Goal: Learn about a topic: Learn about a topic

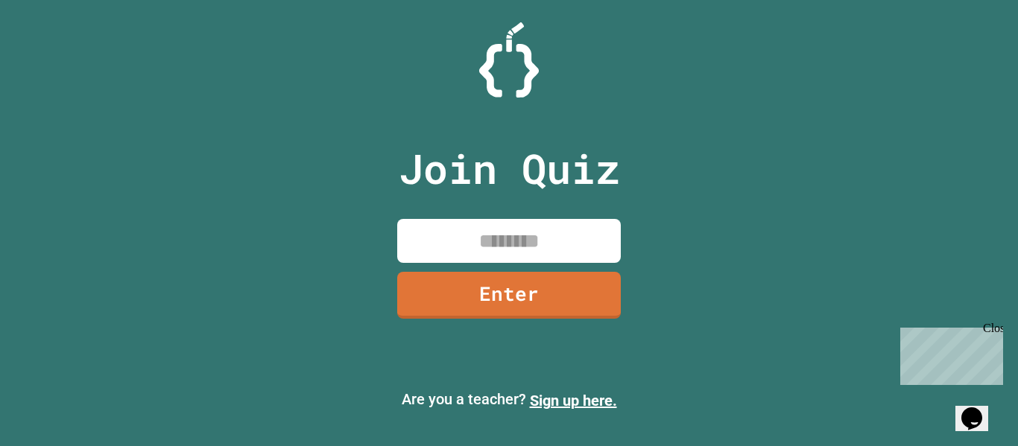
click at [997, 330] on div "Close" at bounding box center [991, 331] width 19 height 19
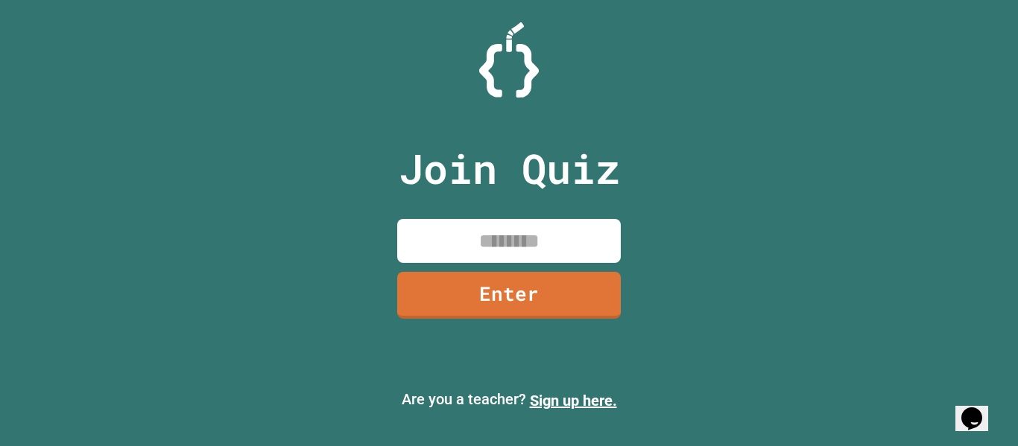
click at [506, 248] on input at bounding box center [508, 241] width 223 height 44
type input "********"
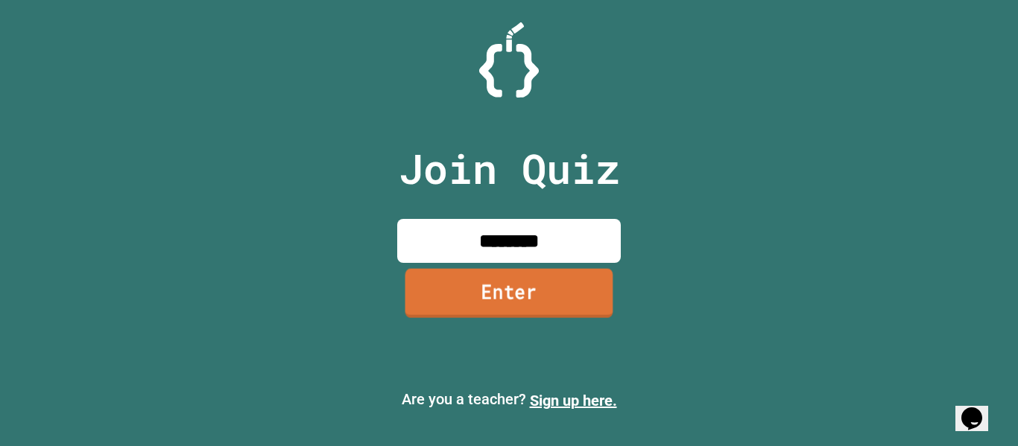
click at [518, 278] on link "Enter" at bounding box center [509, 292] width 208 height 49
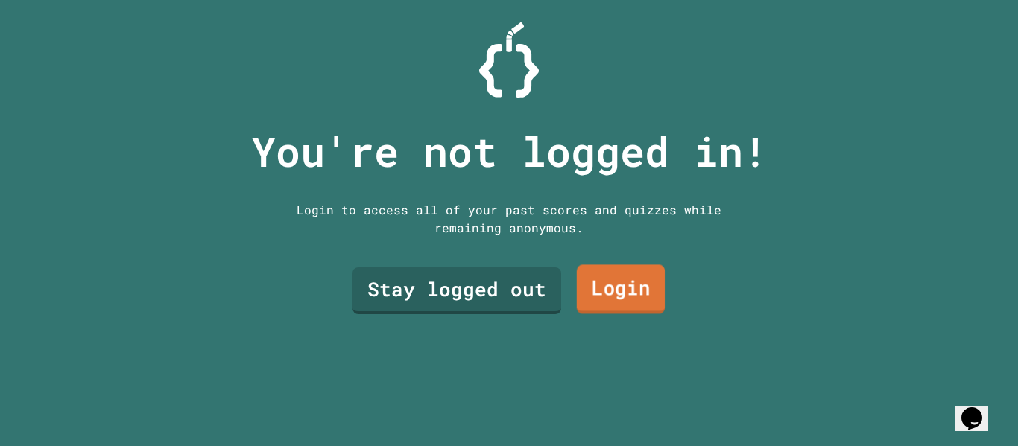
click at [608, 291] on link "Login" at bounding box center [621, 289] width 88 height 49
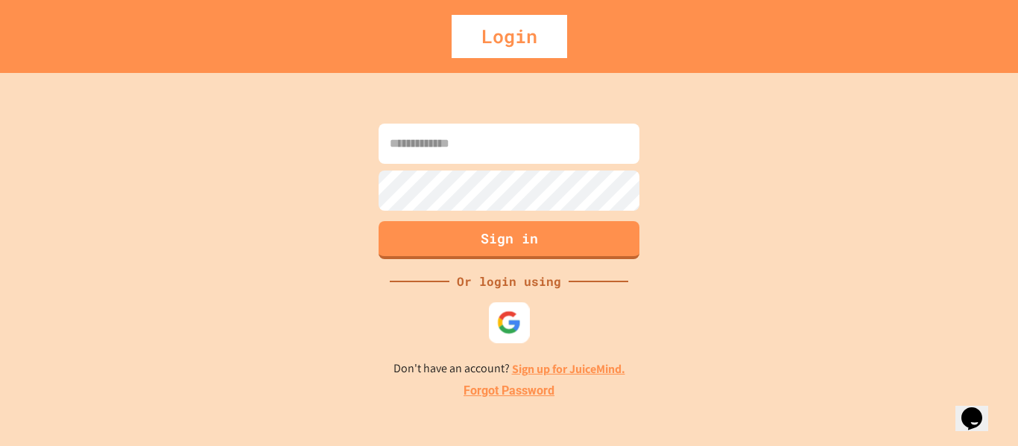
click at [512, 315] on img at bounding box center [509, 322] width 25 height 25
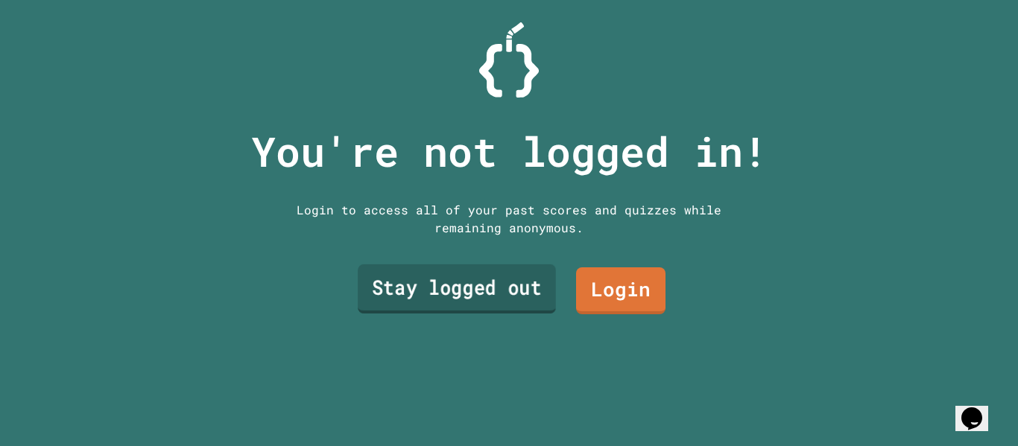
click at [455, 282] on link "Stay logged out" at bounding box center [457, 288] width 198 height 49
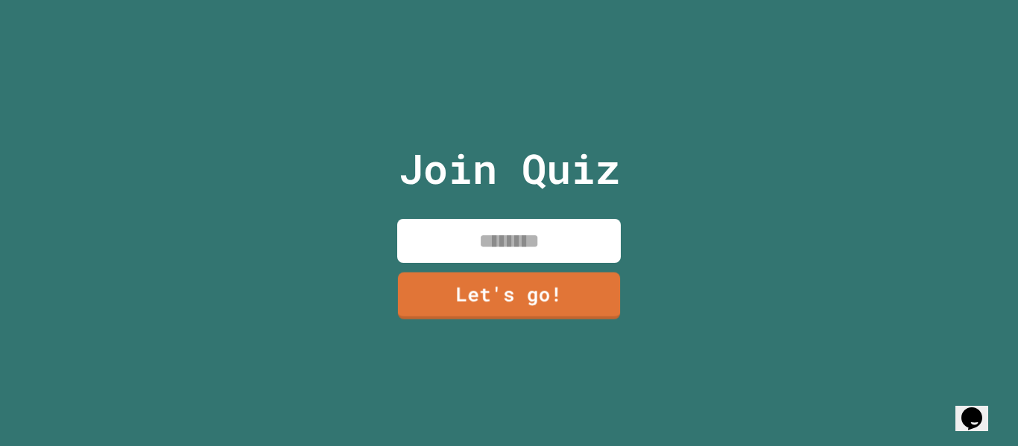
click at [484, 243] on input at bounding box center [508, 241] width 223 height 44
type input "*******"
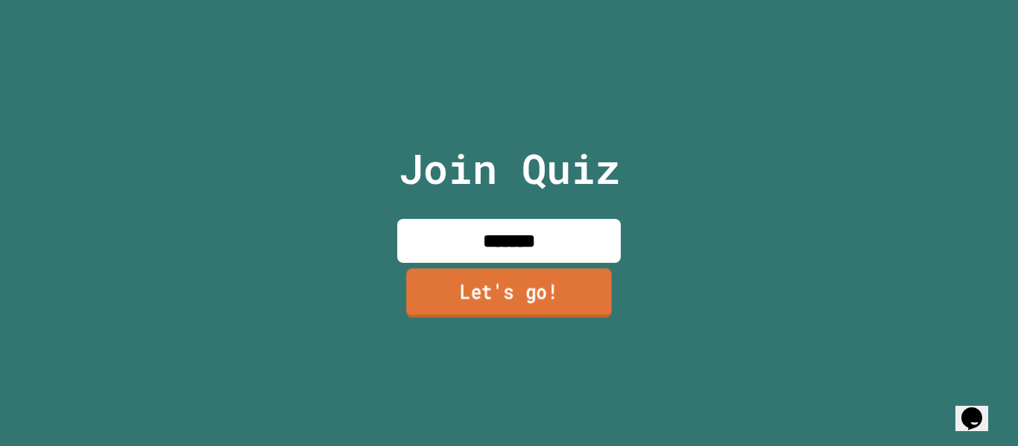
click at [497, 284] on link "Let's go!" at bounding box center [509, 292] width 206 height 49
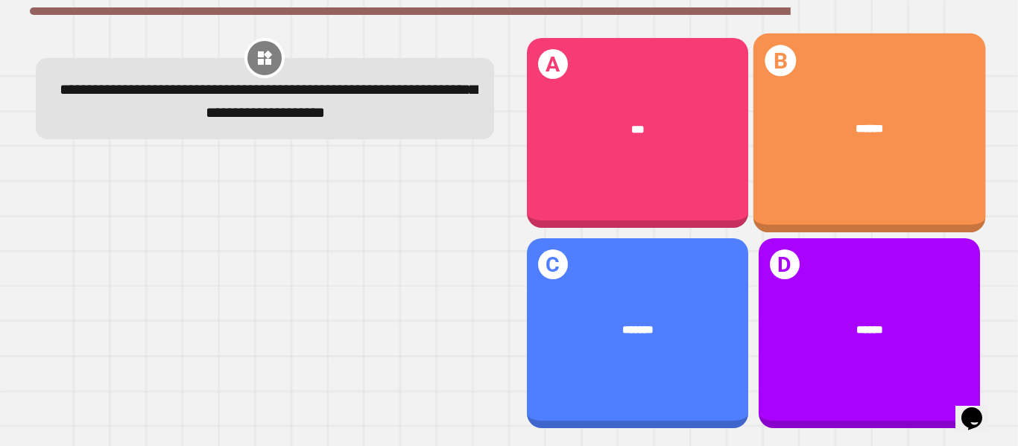
click at [855, 129] on span "******" at bounding box center [869, 128] width 28 height 12
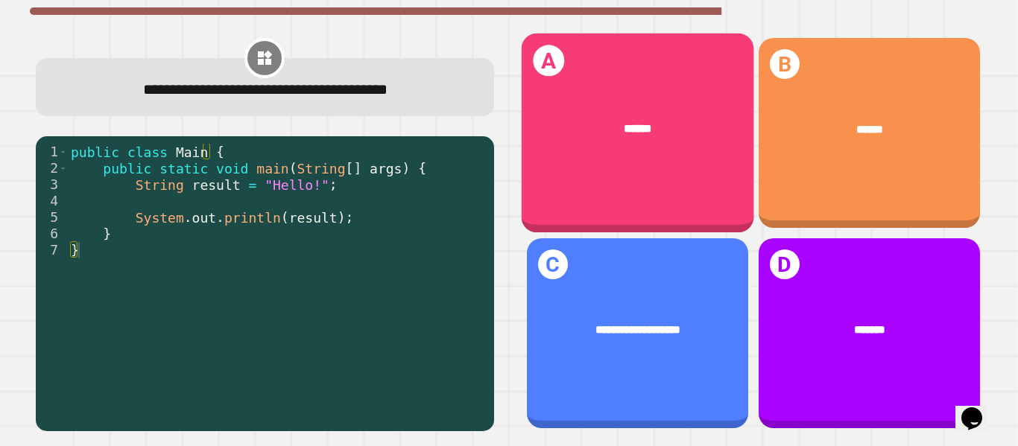
click at [623, 159] on div "A ******" at bounding box center [637, 134] width 232 height 200
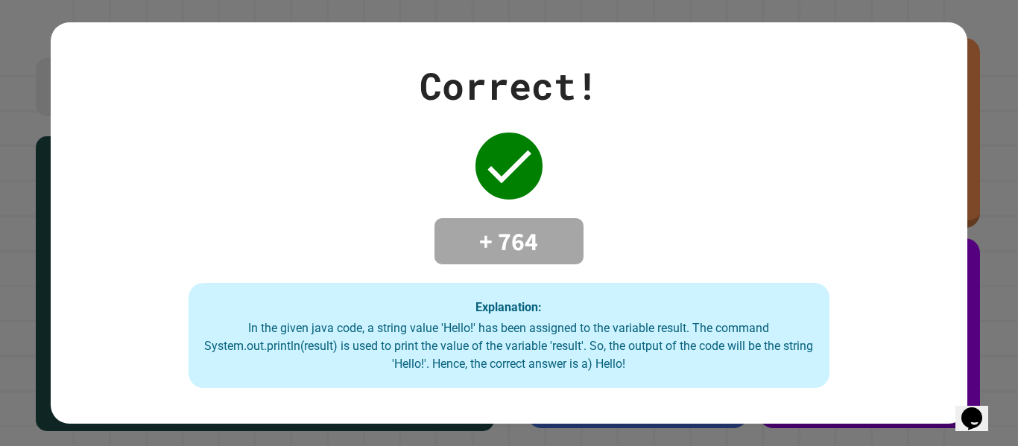
click at [339, 327] on div "In the given java code, a string value 'Hello!' has been assigned to the variab…" at bounding box center [509, 347] width 612 height 54
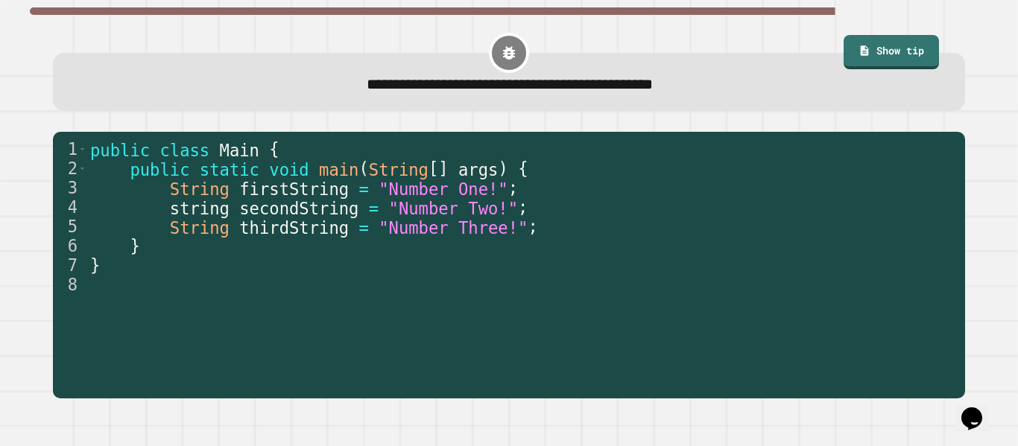
type textarea "**********"
click at [319, 171] on span "main" at bounding box center [338, 168] width 39 height 19
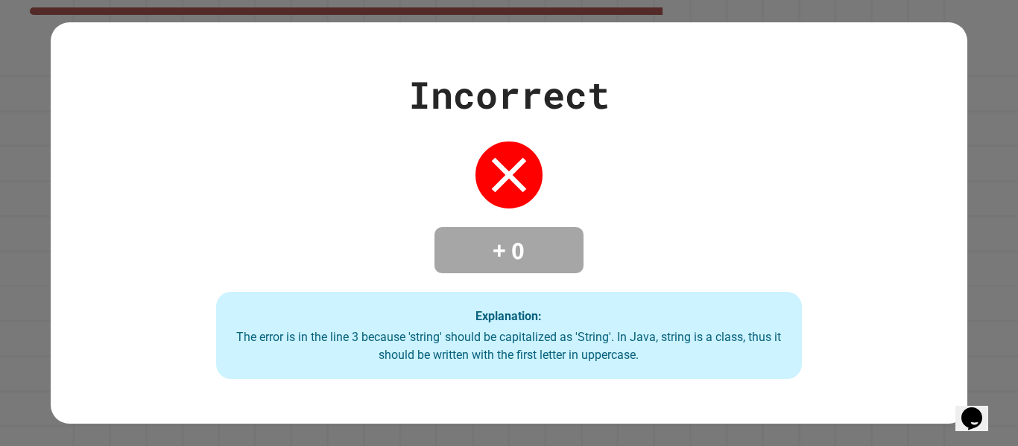
click at [428, 390] on div "Incorrect + 0 Explanation: The error is in the line 3 because 'string' should b…" at bounding box center [508, 222] width 915 height 401
click at [924, 72] on div "Incorrect + 0 Explanation: The error is in the line 3 because 'string' should b…" at bounding box center [508, 223] width 915 height 313
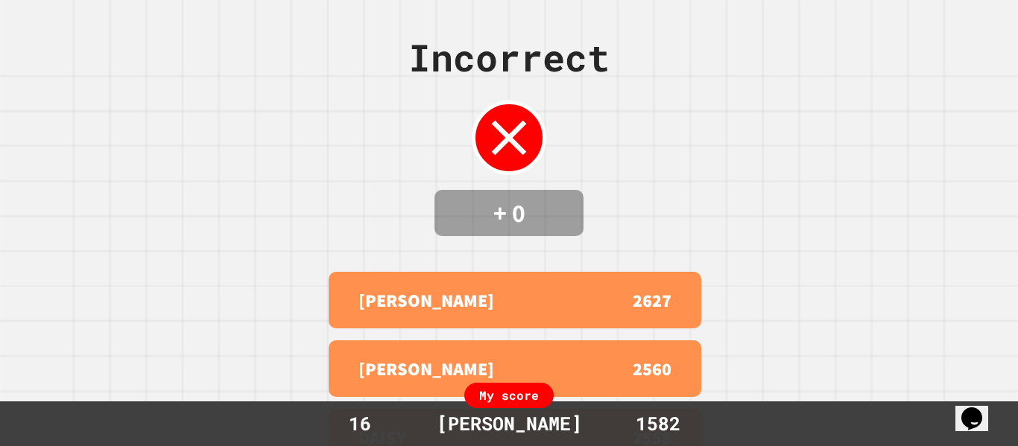
click at [919, 83] on div "Incorrect + 0 [PERSON_NAME] 2627 [PERSON_NAME] 2560 [PERSON_NAME] 2558 [PERSON_…" at bounding box center [509, 223] width 1018 height 446
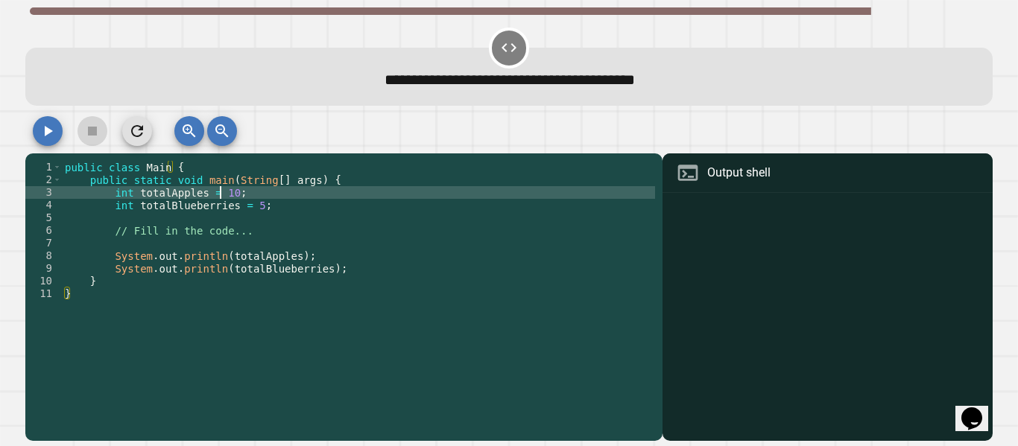
click at [218, 193] on div "public class Main { public static void main ( String [ ] args ) { int totalAppl…" at bounding box center [358, 294] width 593 height 266
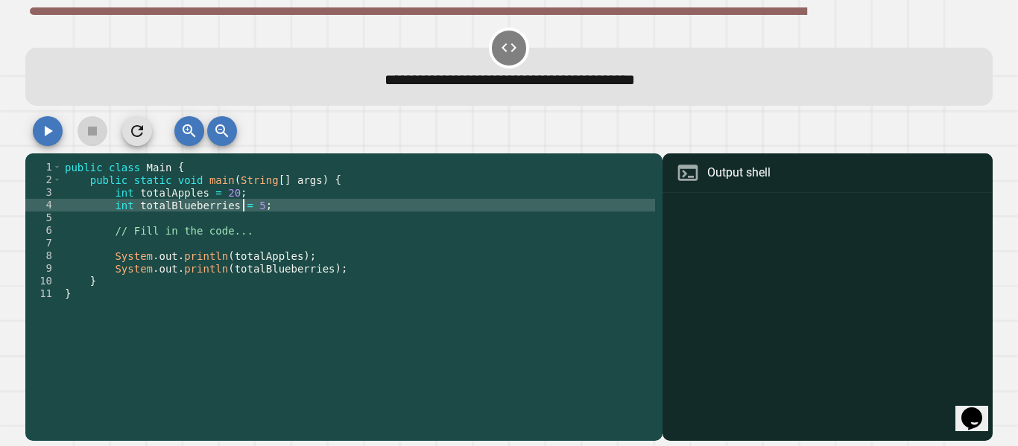
click at [241, 207] on div "public class Main { public static void main ( String [ ] args ) { int totalAppl…" at bounding box center [358, 294] width 593 height 266
click at [247, 207] on div "public class Main { public static void main ( String [ ] args ) { int totalAppl…" at bounding box center [358, 294] width 593 height 266
click at [231, 311] on div "public class Main { public static void main ( String [ ] args ) { int totalAppl…" at bounding box center [358, 294] width 593 height 266
type textarea "*"
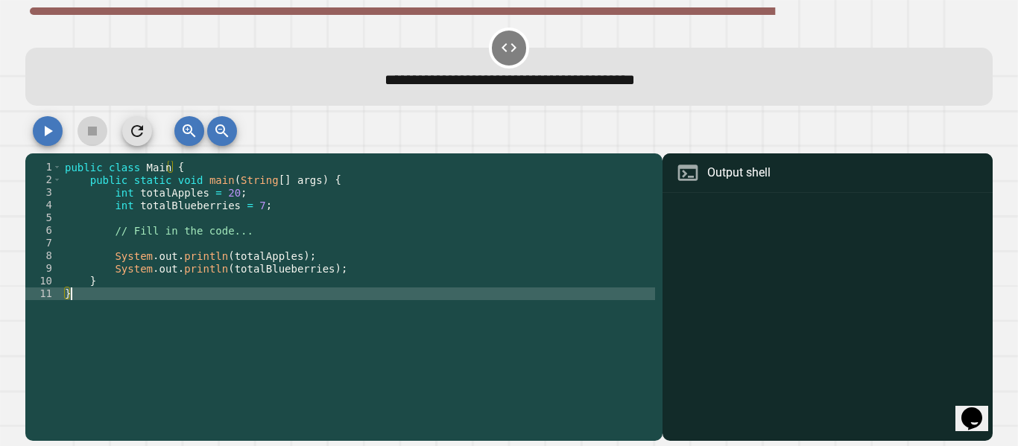
scroll to position [0, 0]
click at [240, 358] on div "public class Main { public static void main ( String [ ] args ) { int totalAppl…" at bounding box center [358, 294] width 593 height 266
click at [709, 255] on div at bounding box center [827, 319] width 315 height 244
click at [676, 197] on div at bounding box center [827, 319] width 315 height 244
click at [48, 138] on icon "button" at bounding box center [48, 131] width 18 height 18
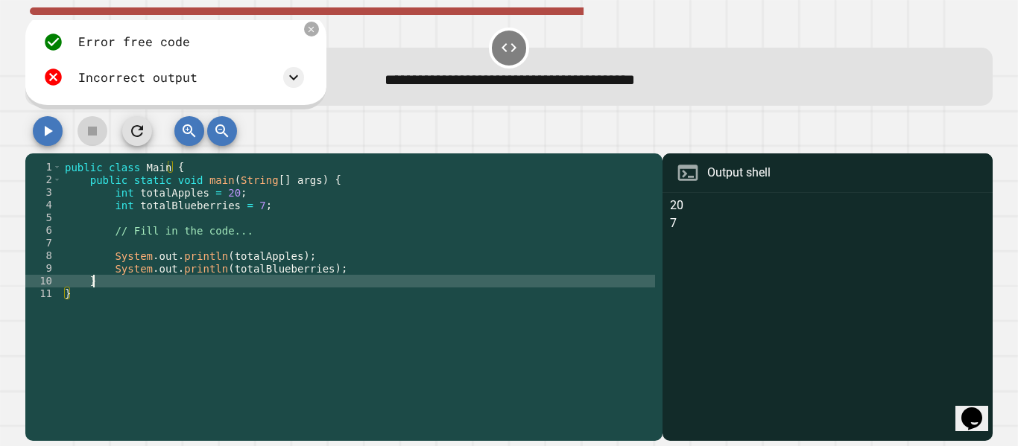
click at [117, 280] on div "public class Main { public static void main ( String [ ] args ) { int totalAppl…" at bounding box center [358, 294] width 593 height 266
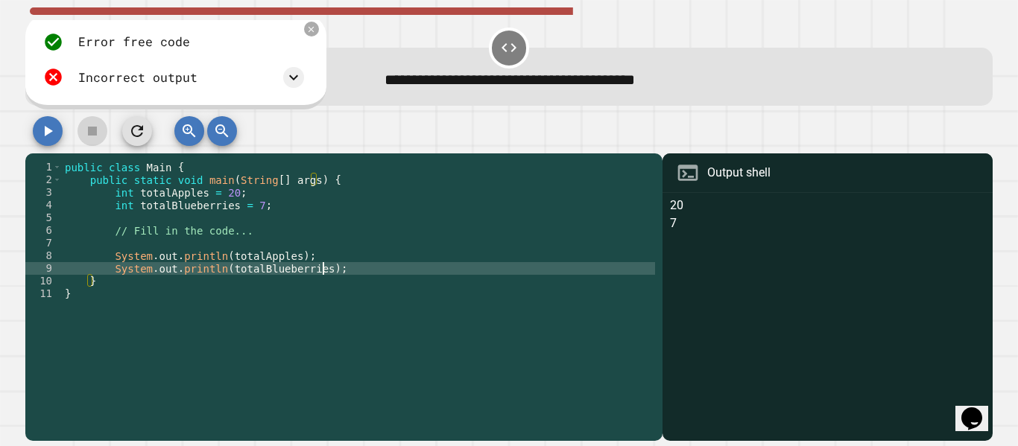
click at [343, 273] on div "public class Main { public static void main ( String [ ] args ) { int totalAppl…" at bounding box center [358, 294] width 593 height 266
type textarea "**********"
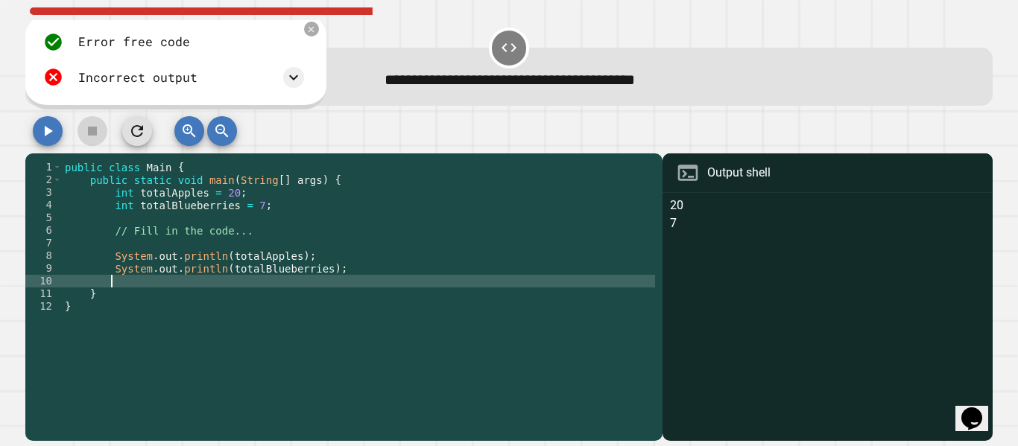
scroll to position [0, 2]
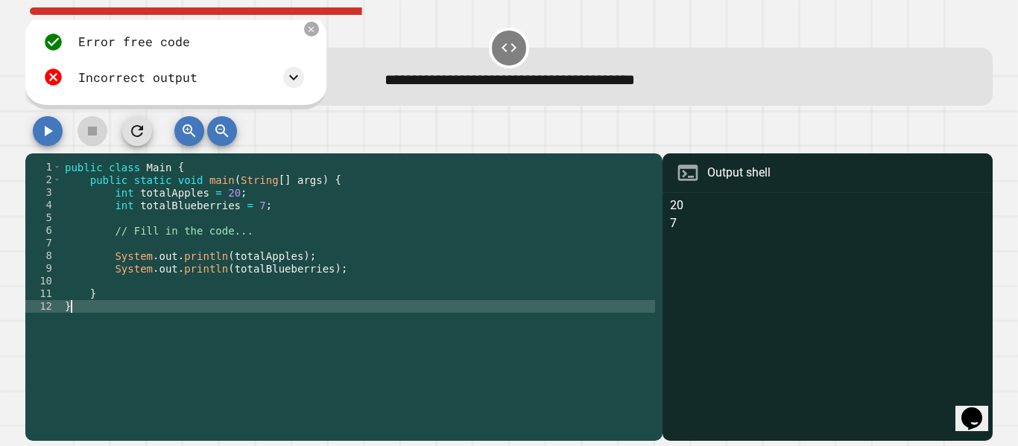
click at [181, 369] on div "public class Main { public static void main ( String [ ] args ) { int totalAppl…" at bounding box center [358, 294] width 593 height 266
type textarea "*"
click at [115, 285] on div "public class Main { public static void main ( String [ ] args ) { int totalAppl…" at bounding box center [358, 294] width 593 height 266
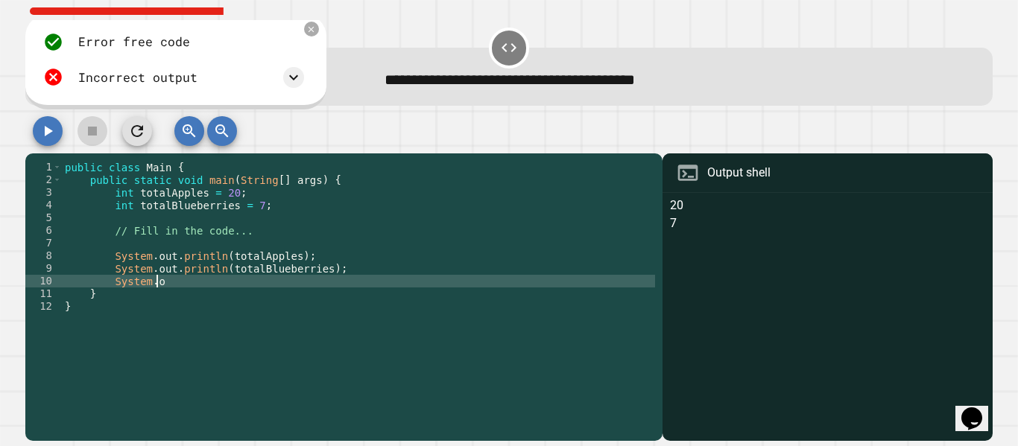
scroll to position [0, 4]
type textarea "*"
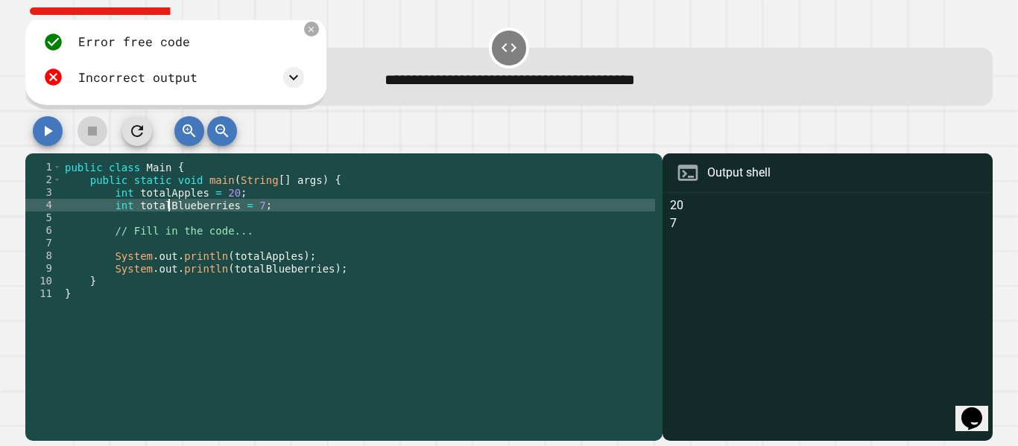
click at [170, 207] on div "public class Main { public static void main ( String [ ] args ) { int totalAppl…" at bounding box center [358, 294] width 593 height 266
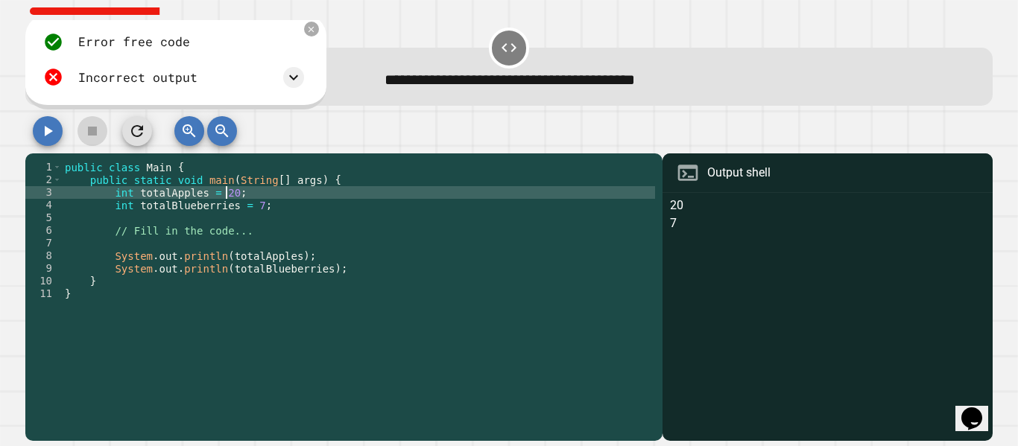
click at [223, 196] on div "public class Main { public static void main ( String [ ] args ) { int totalAppl…" at bounding box center [358, 294] width 593 height 266
click at [218, 192] on div "public class Main { public static void main ( String [ ] args ) { int totalAppl…" at bounding box center [358, 294] width 593 height 266
type textarea "**********"
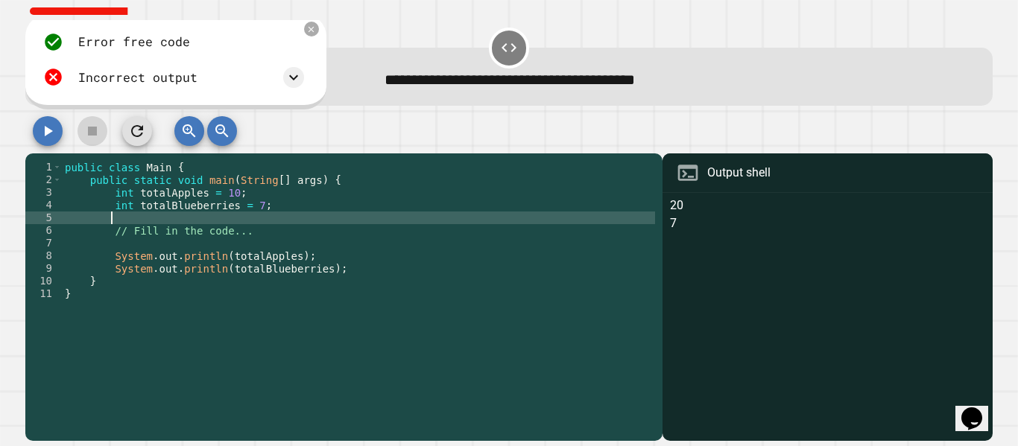
click at [247, 214] on div "public class Main { public static void main ( String [ ] args ) { int totalAppl…" at bounding box center [358, 294] width 593 height 266
click at [244, 204] on div "public class Main { public static void main ( String [ ] args ) { int totalAppl…" at bounding box center [358, 294] width 593 height 266
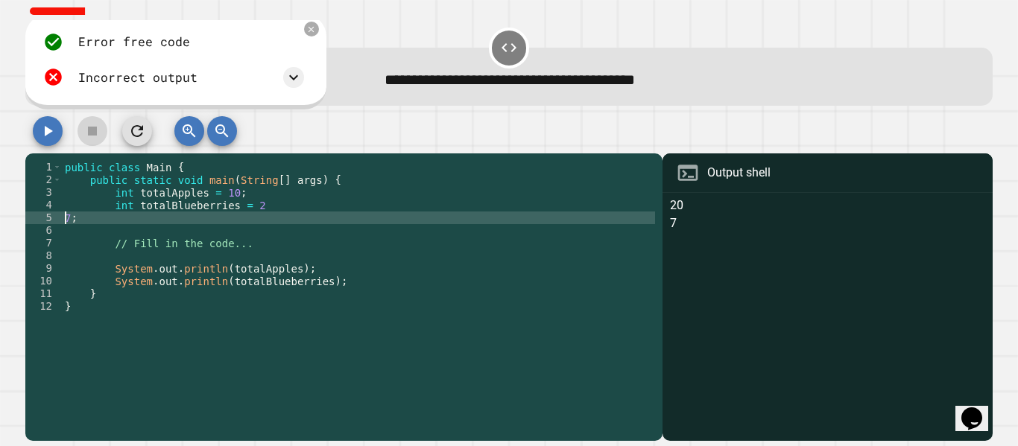
scroll to position [0, 0]
click at [69, 219] on div "public class Main { public static void main ( String [ ] args ) { int totalAppl…" at bounding box center [358, 294] width 593 height 266
type textarea "*"
click at [145, 125] on icon "button" at bounding box center [137, 131] width 18 height 18
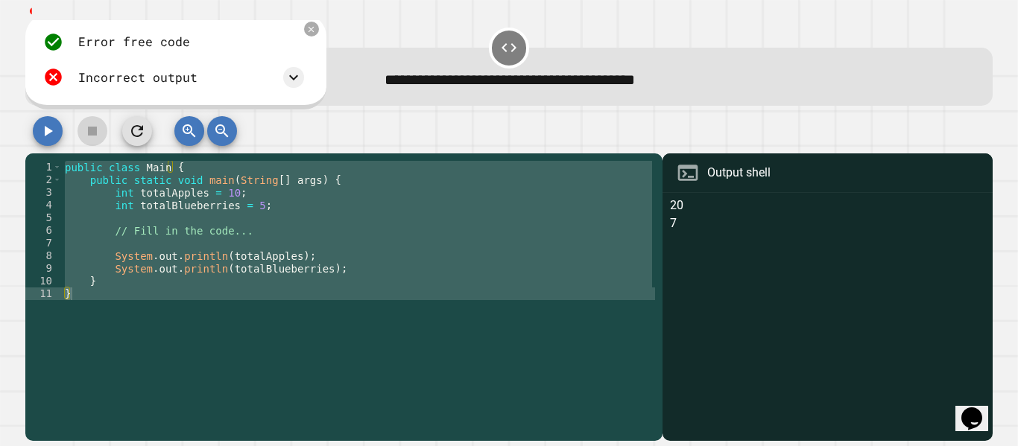
click at [145, 126] on div "**********" at bounding box center [509, 223] width 1018 height 446
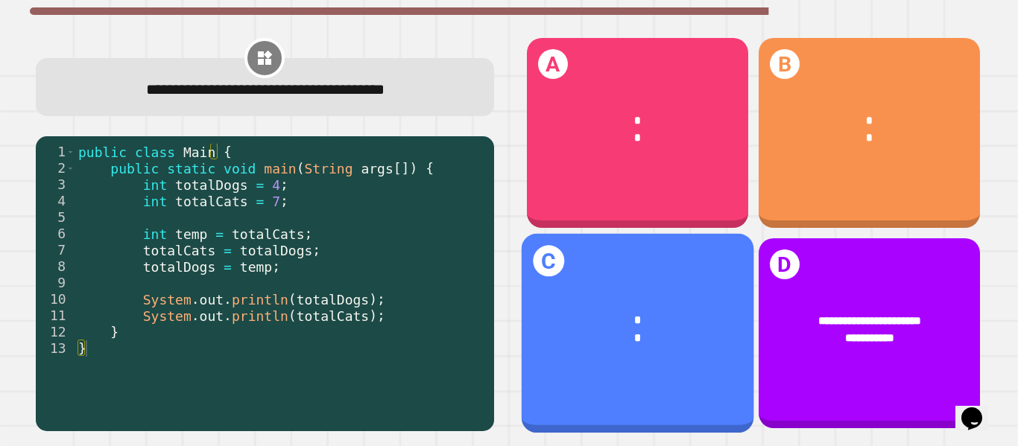
click at [578, 329] on div "*" at bounding box center [637, 338] width 185 height 18
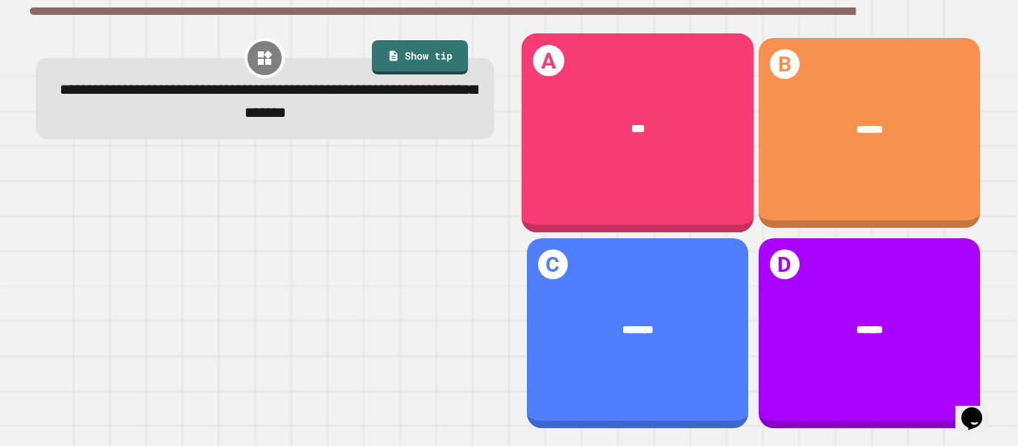
click at [635, 144] on div "***" at bounding box center [637, 129] width 232 height 65
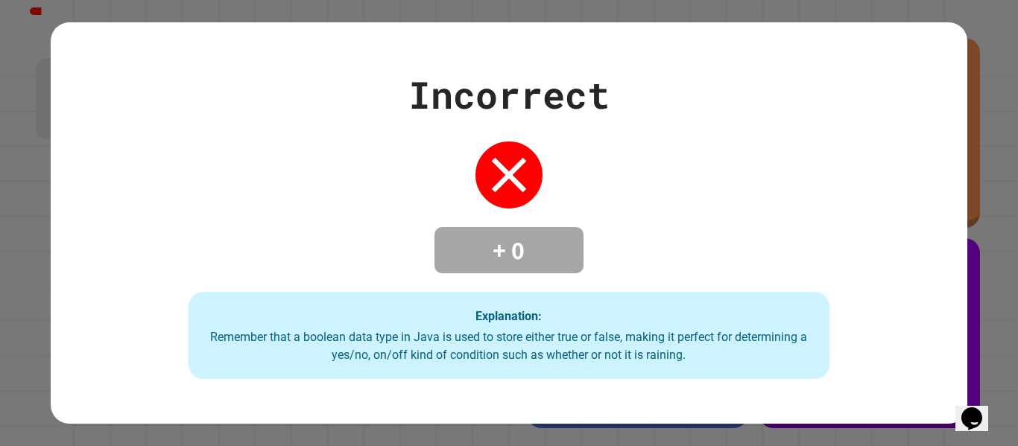
click at [417, 335] on div "Remember that a boolean data type in Java is used to store either true or false…" at bounding box center [509, 346] width 612 height 36
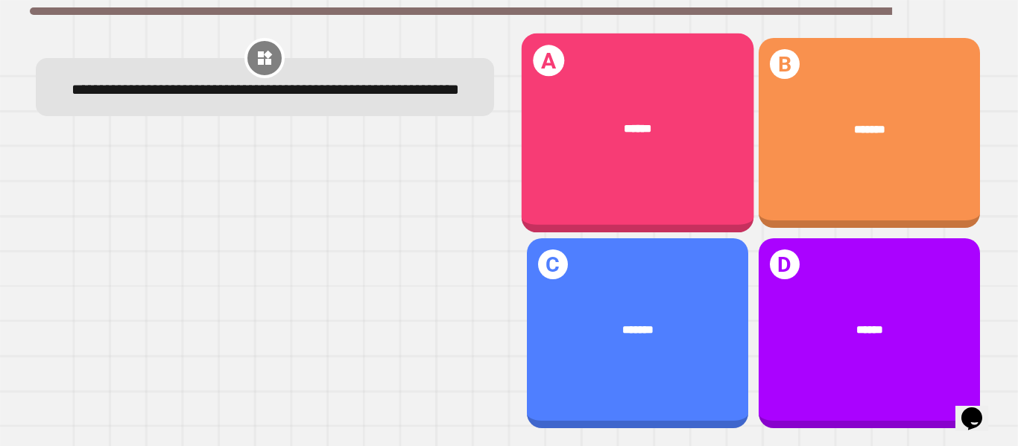
click at [641, 145] on div "******" at bounding box center [637, 129] width 232 height 65
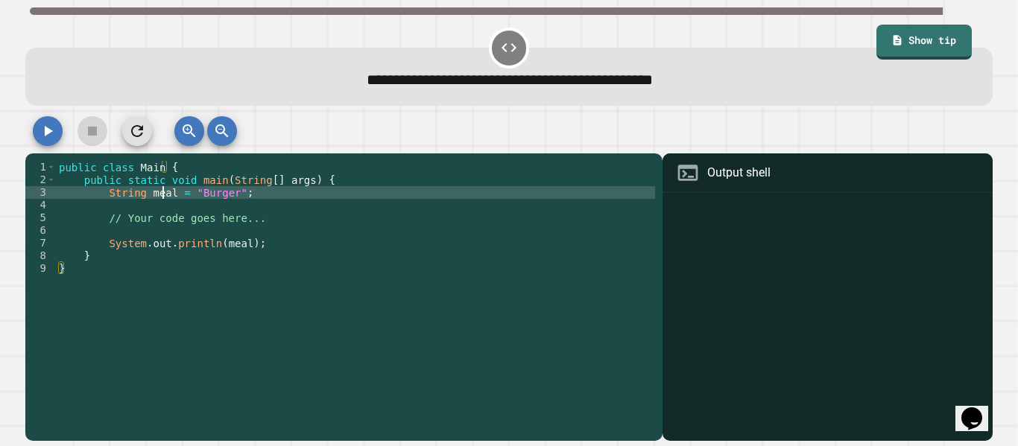
click at [164, 193] on div "public class Main { public static void main ( String [ ] args ) { String meal =…" at bounding box center [355, 294] width 599 height 266
click at [164, 194] on div "public class Main { public static void main ( String [ ] args ) { String meal =…" at bounding box center [355, 294] width 599 height 266
click at [165, 194] on div "public class Main { public static void main ( String [ ] args ) { String meal =…" at bounding box center [355, 294] width 599 height 266
click at [225, 193] on div "public class Main { public static void main ( String [ ] args ) { String meal =…" at bounding box center [355, 294] width 599 height 266
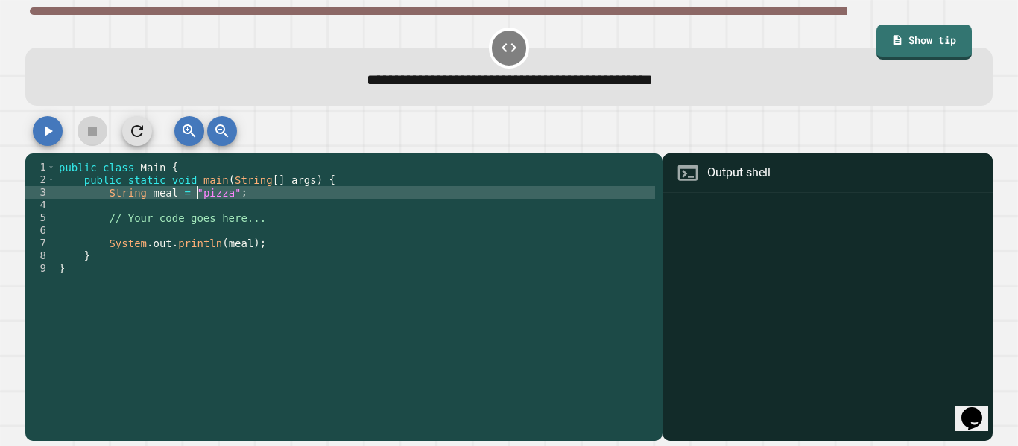
click at [196, 198] on div "public class Main { public static void main ( String [ ] args ) { String meal =…" at bounding box center [355, 294] width 599 height 266
type textarea "**********"
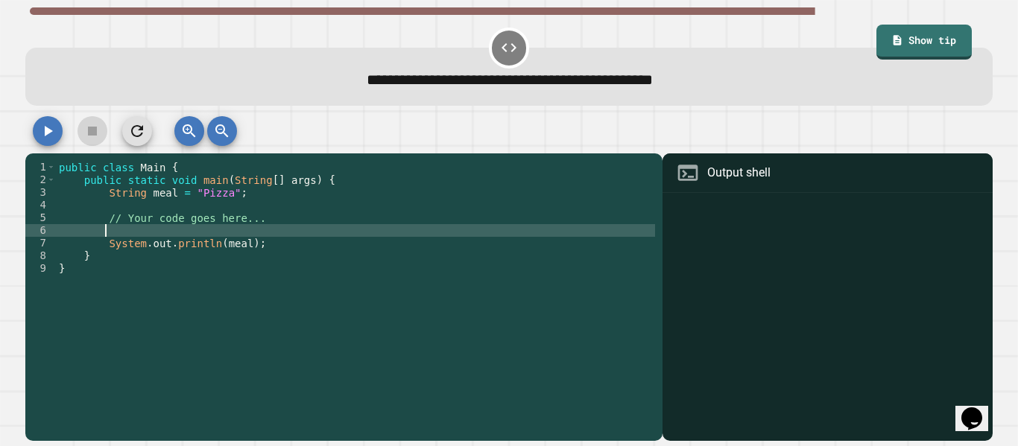
click at [254, 227] on div "public class Main { public static void main ( String [ ] args ) { String meal =…" at bounding box center [355, 294] width 599 height 266
click at [38, 133] on button "button" at bounding box center [48, 131] width 30 height 30
